Goal: Information Seeking & Learning: Learn about a topic

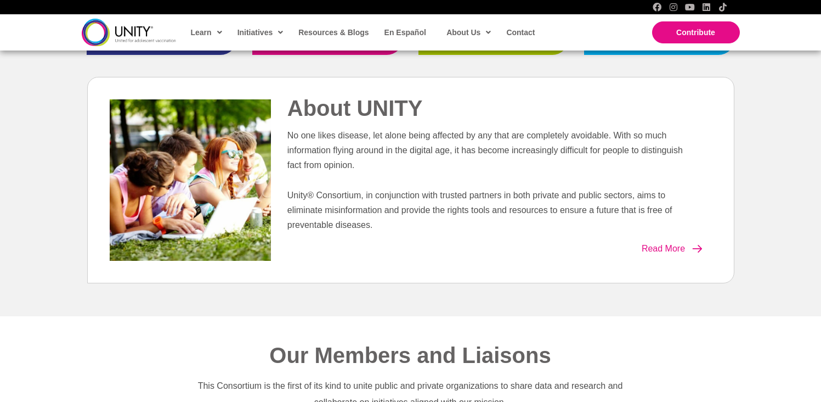
scroll to position [437, 0]
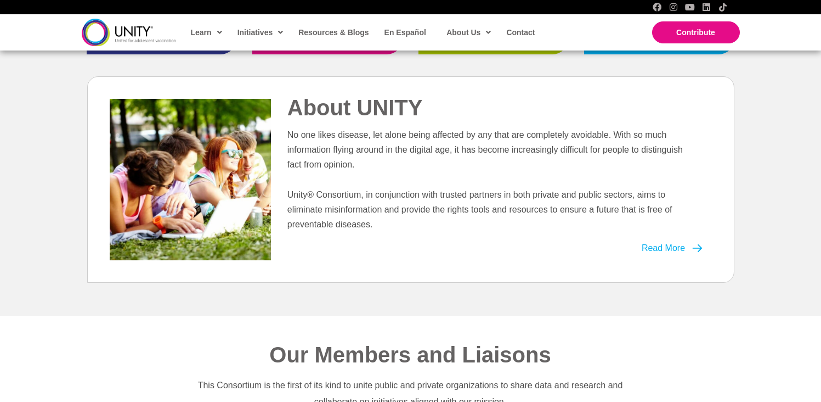
click at [670, 247] on span "Read More" at bounding box center [663, 248] width 43 height 9
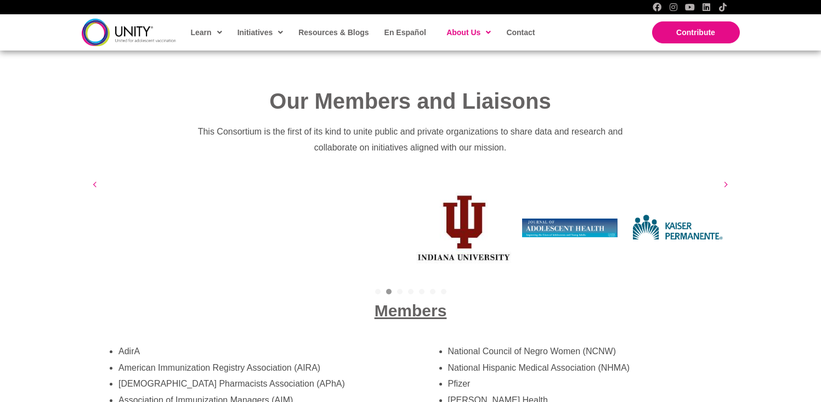
scroll to position [1793, 0]
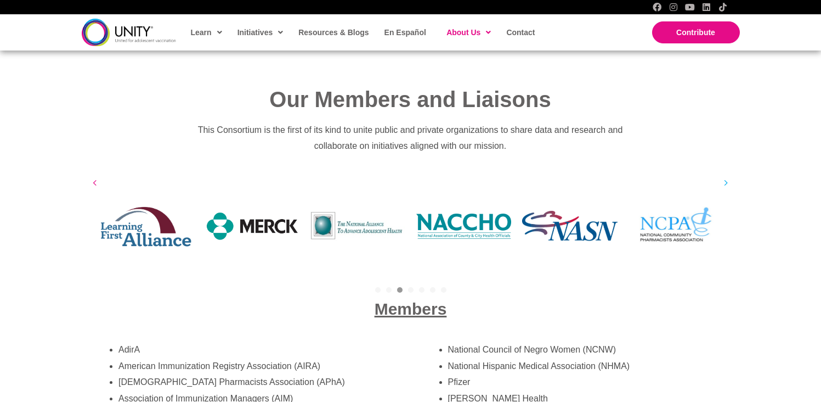
click at [723, 174] on button "Next" at bounding box center [726, 182] width 16 height 16
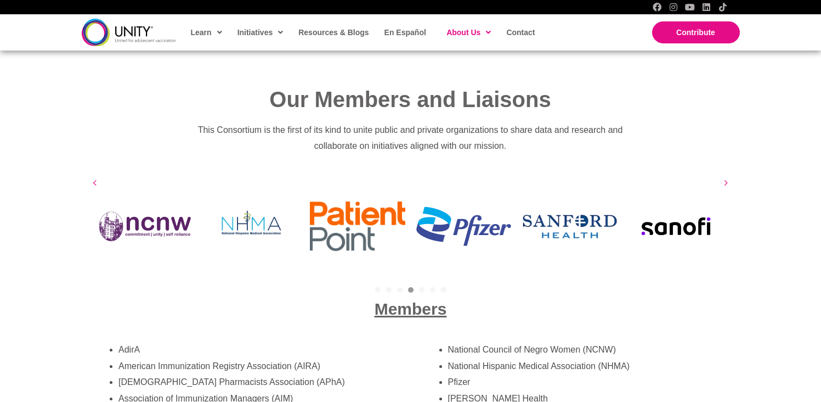
click at [723, 174] on button "Next" at bounding box center [726, 182] width 16 height 16
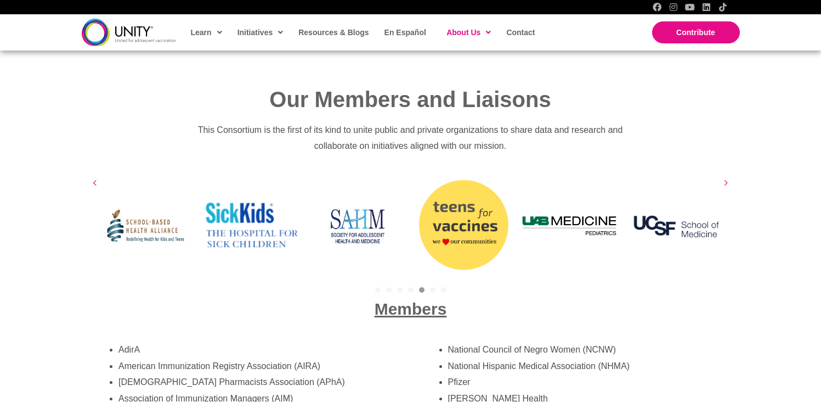
click at [723, 174] on button "Next" at bounding box center [726, 182] width 16 height 16
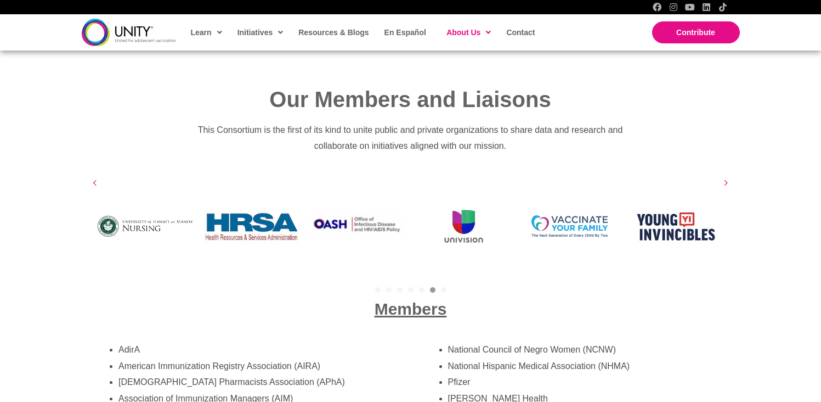
click at [724, 177] on icon at bounding box center [726, 182] width 4 height 11
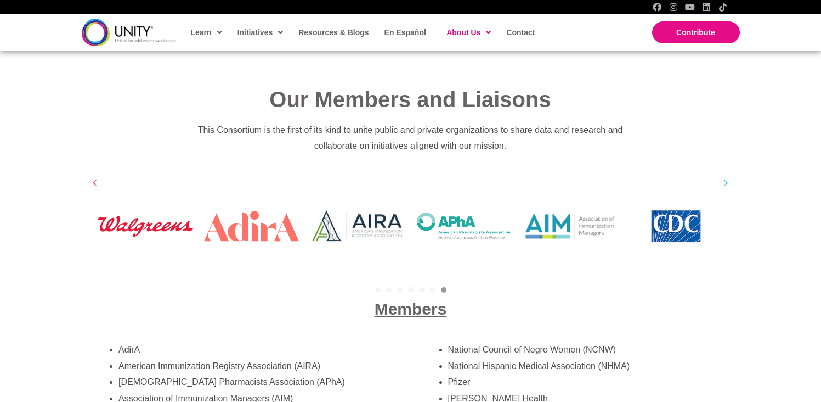
click at [723, 174] on button "Next" at bounding box center [726, 182] width 16 height 16
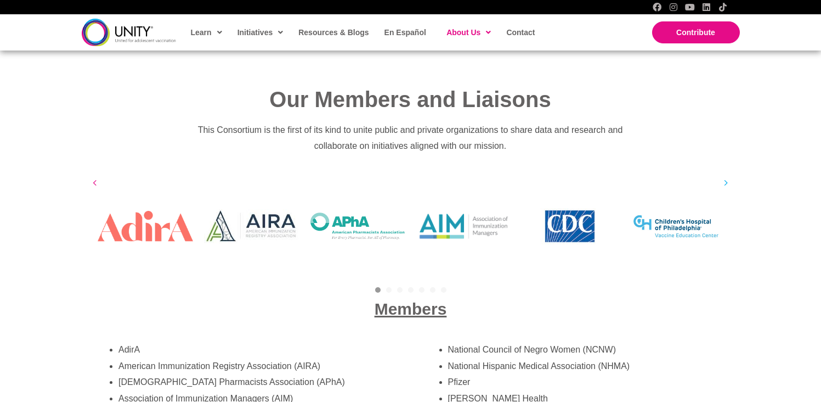
click at [725, 177] on icon at bounding box center [726, 182] width 4 height 11
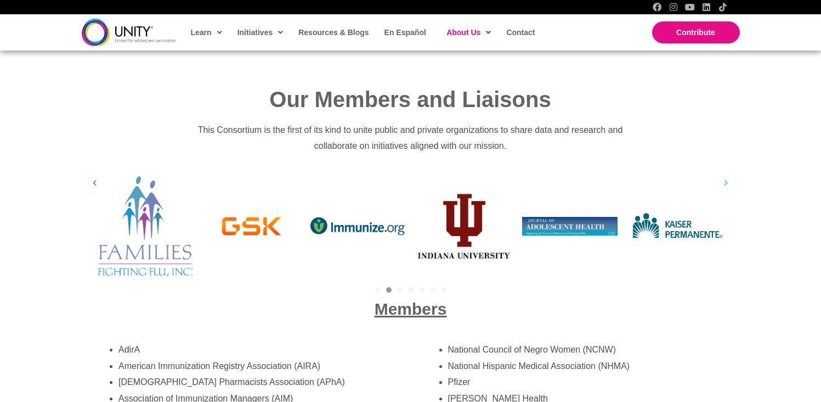
click at [725, 180] on icon at bounding box center [726, 182] width 3 height 5
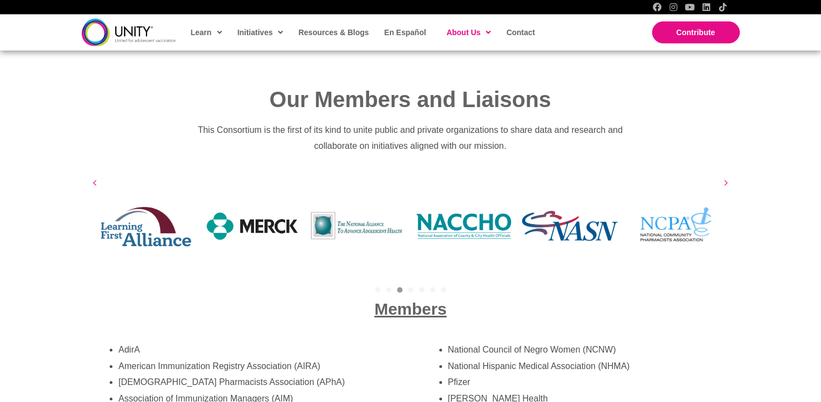
click at [725, 177] on icon at bounding box center [726, 182] width 4 height 11
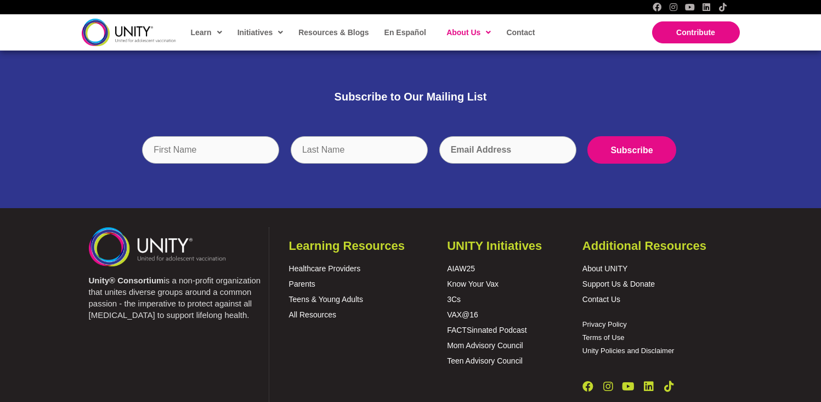
scroll to position [3763, 0]
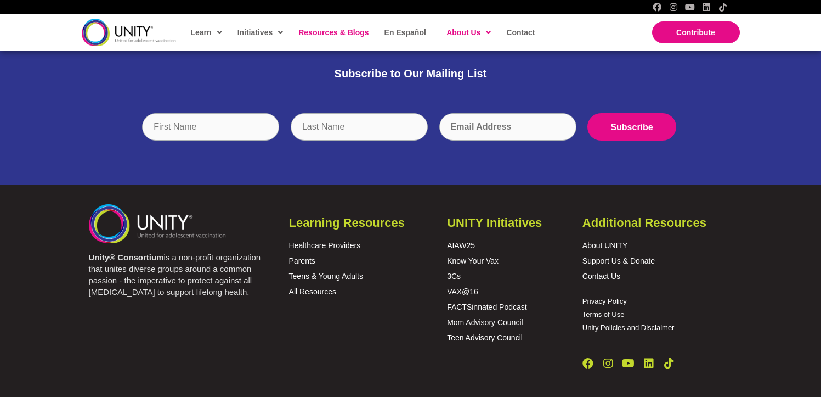
click at [322, 28] on span "Resources & Blogs" at bounding box center [333, 32] width 70 height 9
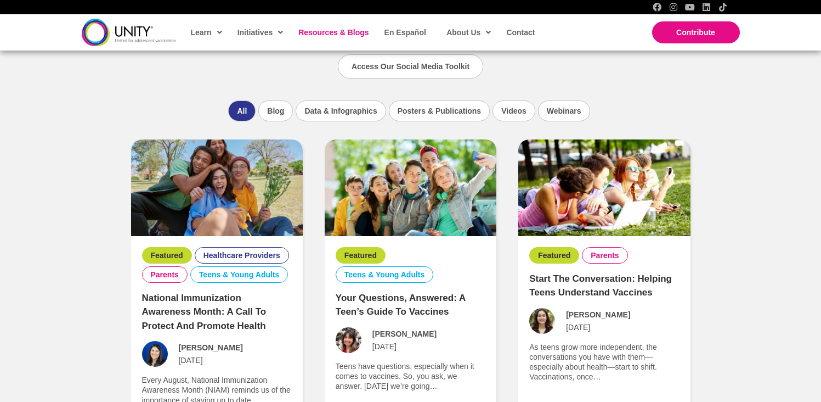
scroll to position [754, 0]
